Goal: Task Accomplishment & Management: Use online tool/utility

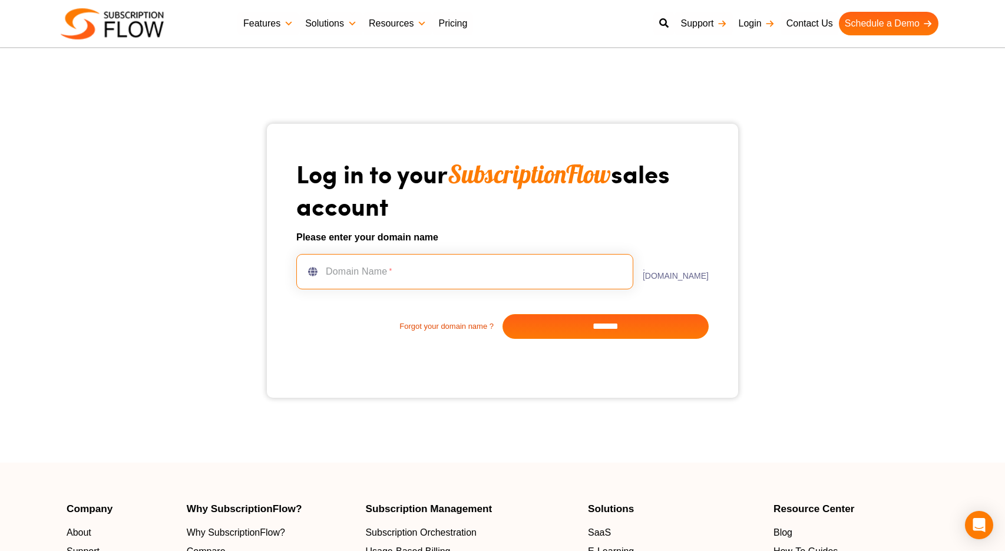
click at [507, 262] on input "text" at bounding box center [464, 271] width 337 height 35
type input "***"
click at [588, 331] on input "*******" at bounding box center [606, 326] width 206 height 25
